Goal: Transaction & Acquisition: Download file/media

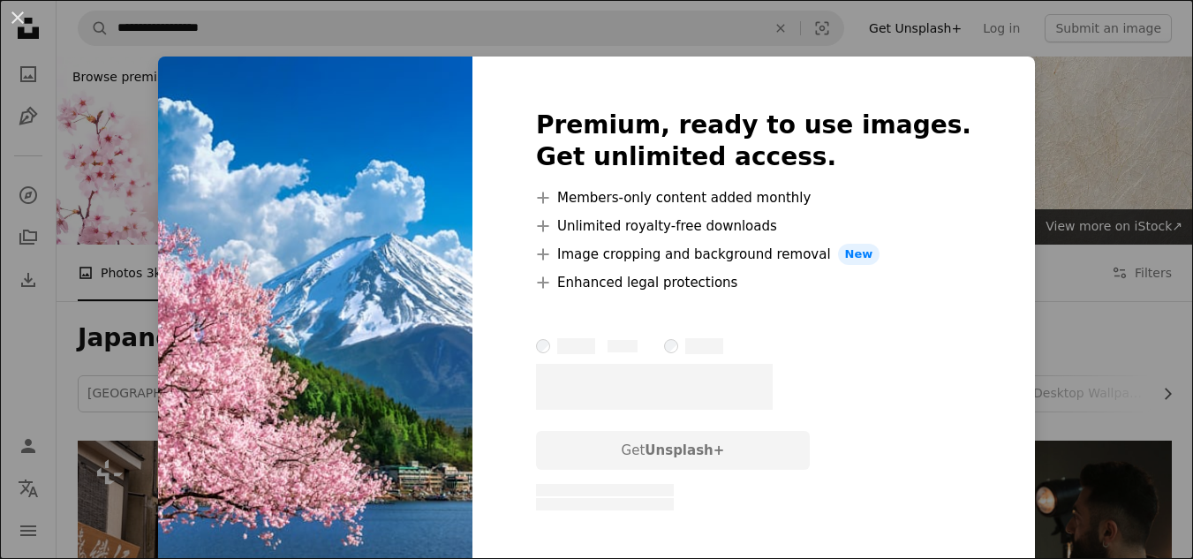
scroll to position [1246, 0]
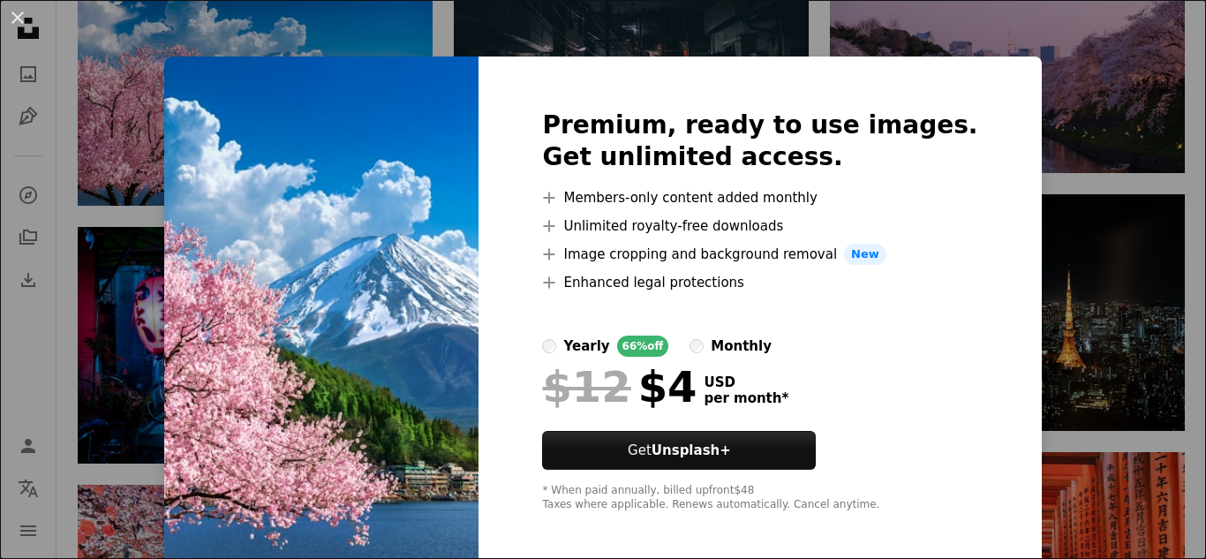
click at [1100, 78] on div "An X shape Premium, ready to use images. Get unlimited access. A plus sign Memb…" at bounding box center [603, 279] width 1206 height 559
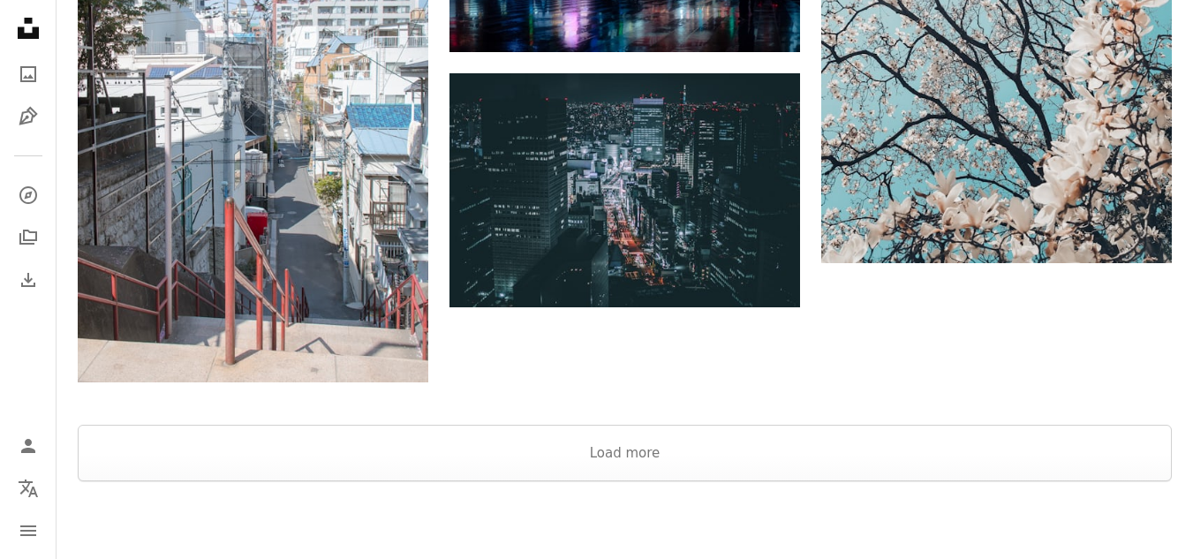
scroll to position [2136, 0]
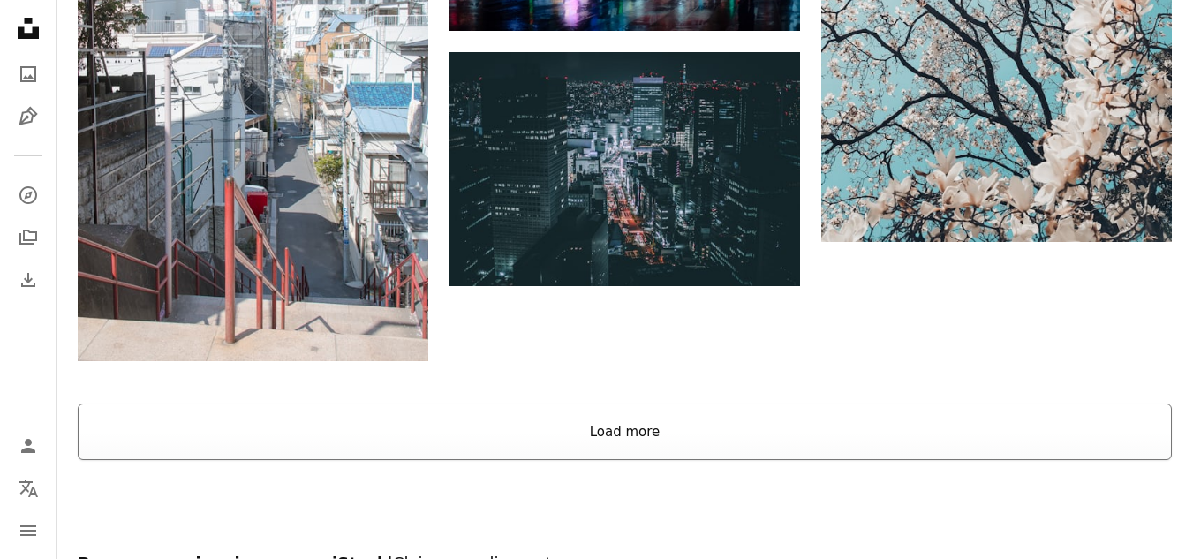
click at [513, 455] on button "Load more" at bounding box center [625, 432] width 1094 height 57
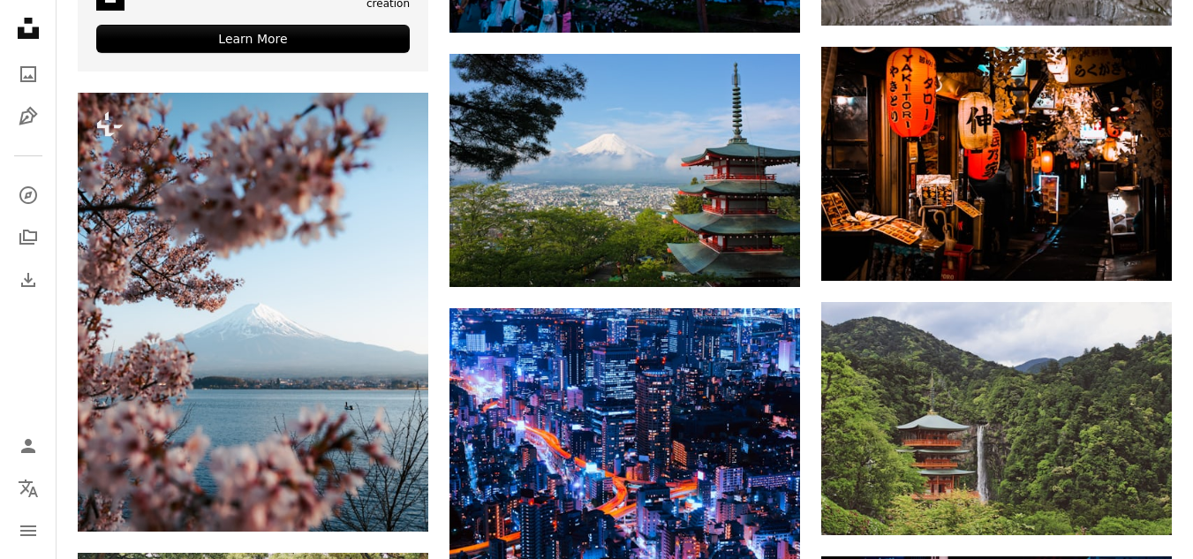
scroll to position [3164, 0]
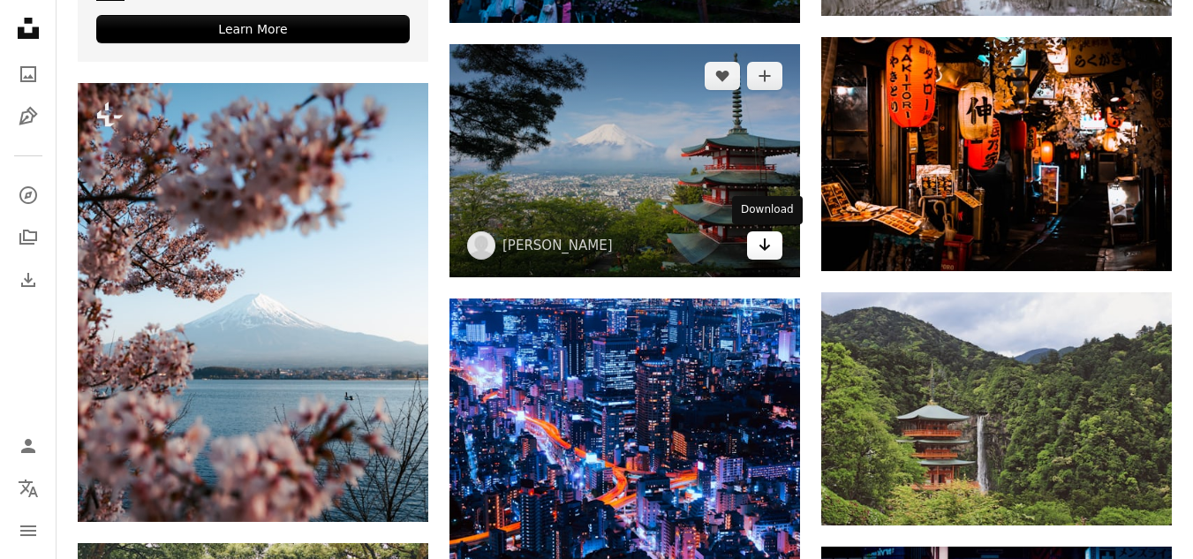
click at [765, 252] on icon "Arrow pointing down" at bounding box center [765, 244] width 14 height 21
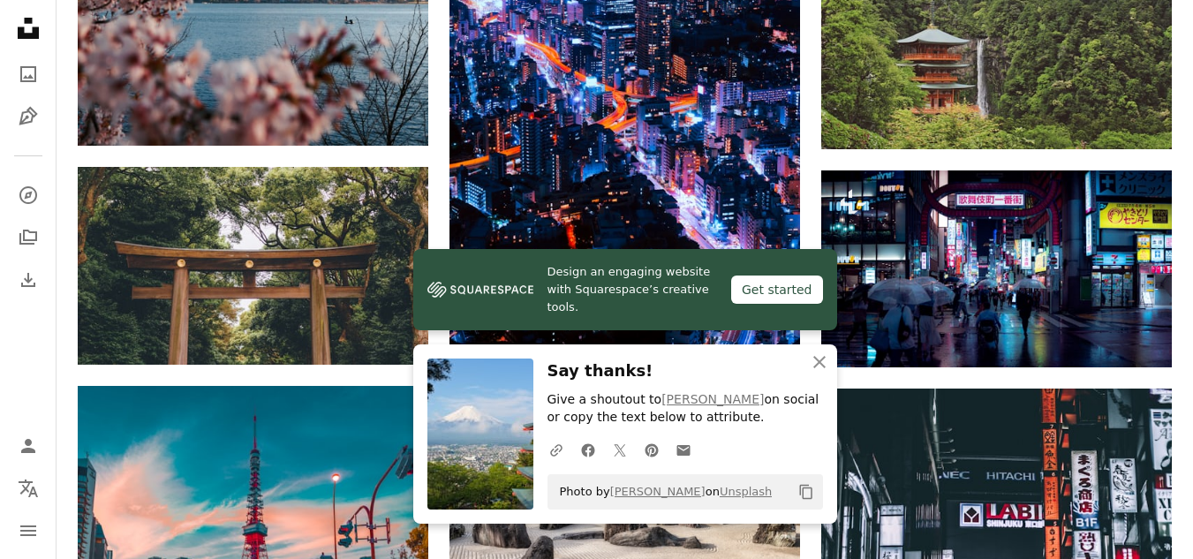
scroll to position [3542, 0]
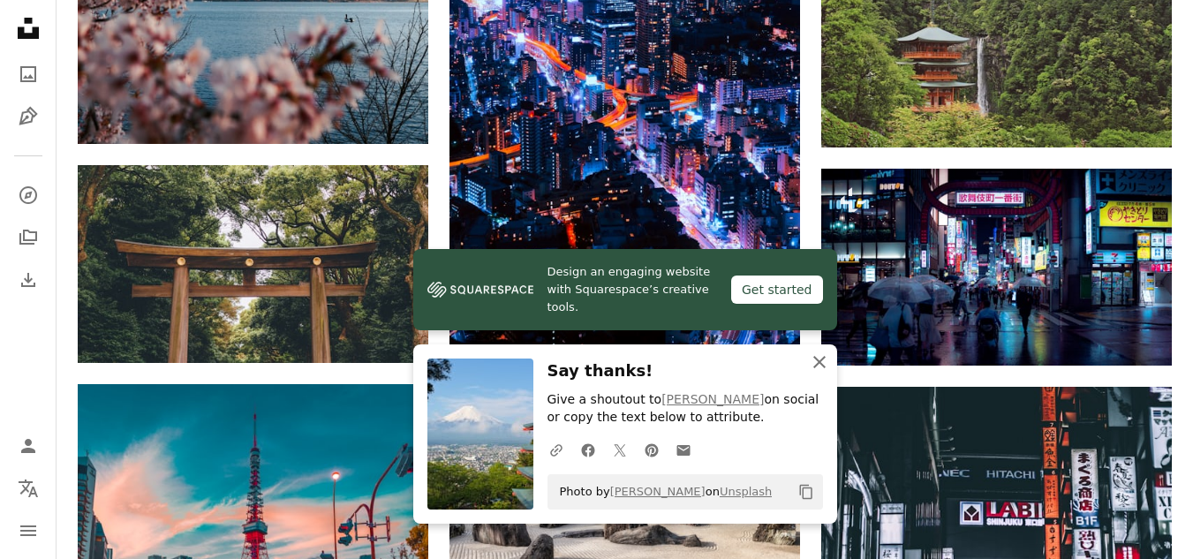
click at [820, 364] on icon "button" at bounding box center [819, 362] width 12 height 12
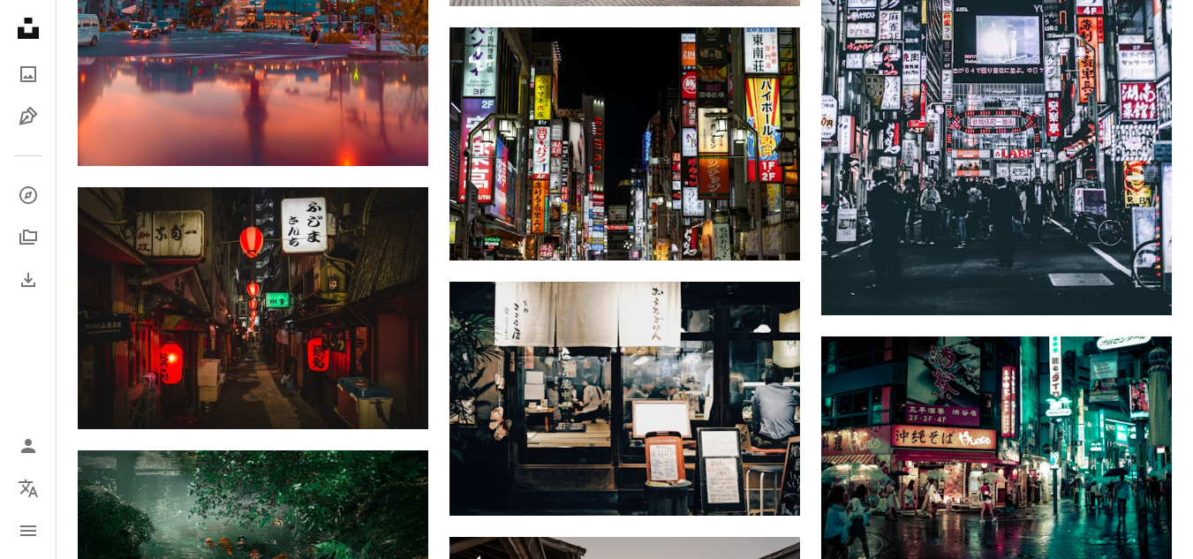
scroll to position [4145, 0]
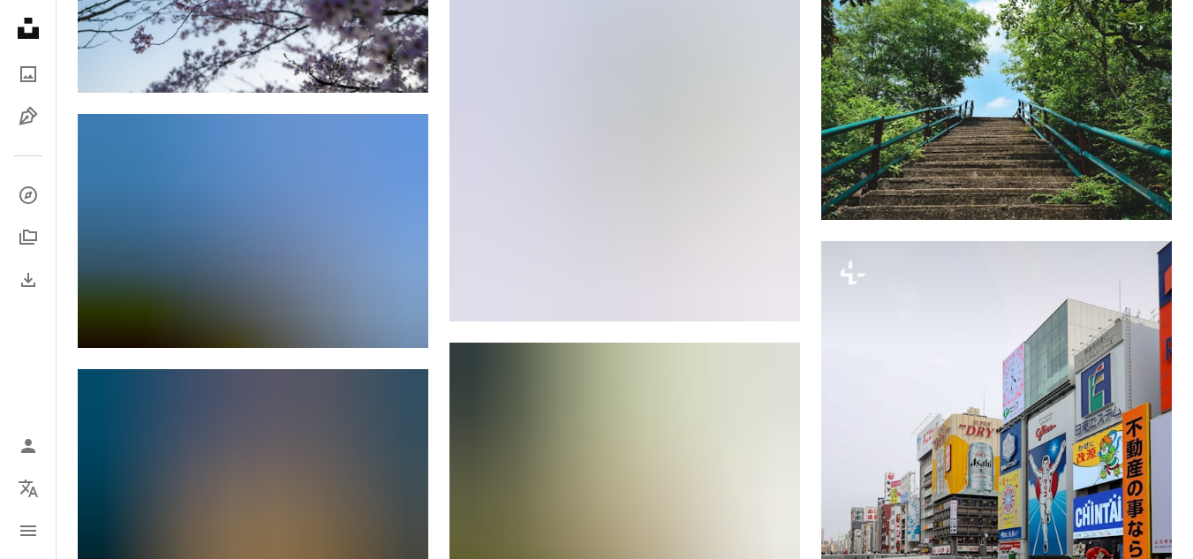
scroll to position [40364, 0]
